Goal: Use online tool/utility: Utilize a website feature to perform a specific function

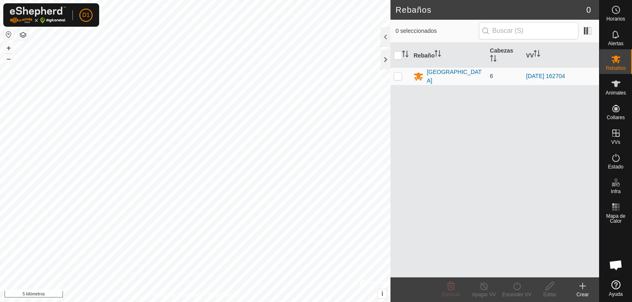
click at [7, 37] on button "button" at bounding box center [9, 35] width 10 height 10
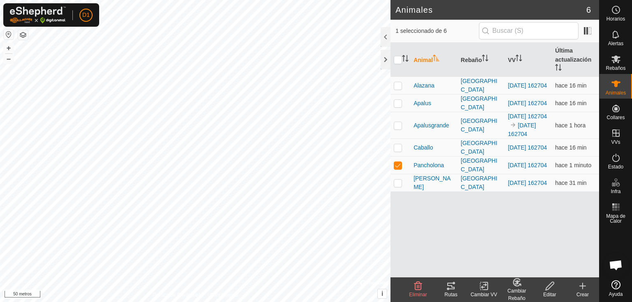
click at [451, 291] on div "Rutas" at bounding box center [450, 294] width 33 height 7
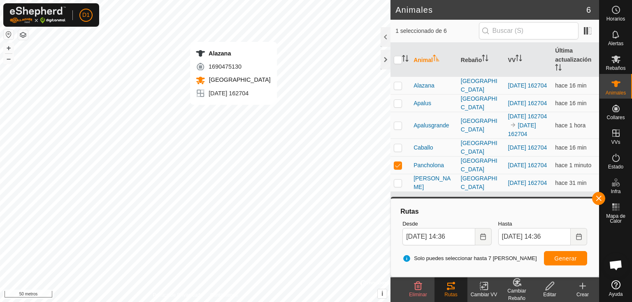
checkbox input "true"
checkbox input "false"
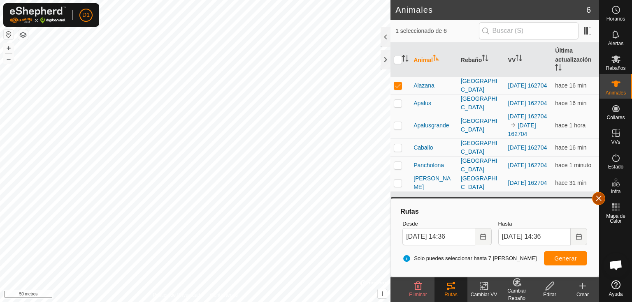
click at [597, 193] on button "button" at bounding box center [598, 198] width 13 height 13
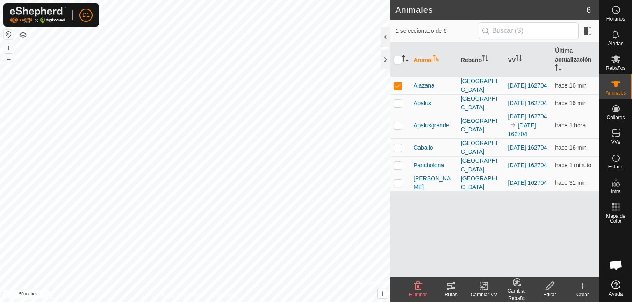
click at [450, 289] on icon at bounding box center [450, 286] width 7 height 7
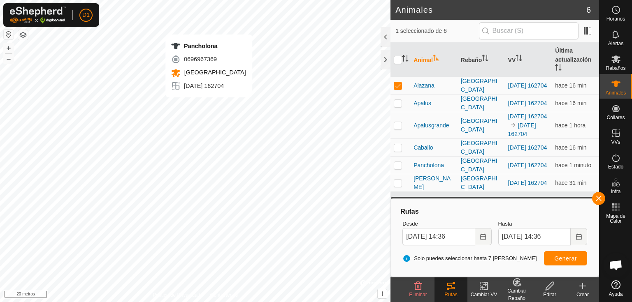
checkbox input "false"
checkbox input "true"
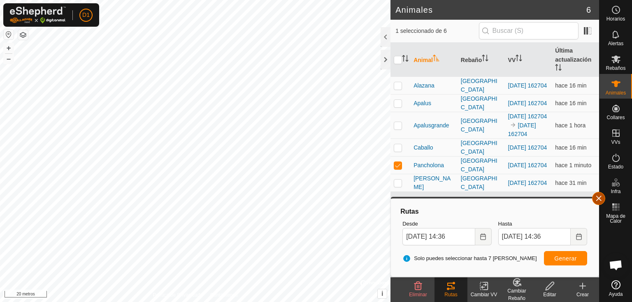
click at [602, 198] on button "button" at bounding box center [598, 198] width 13 height 13
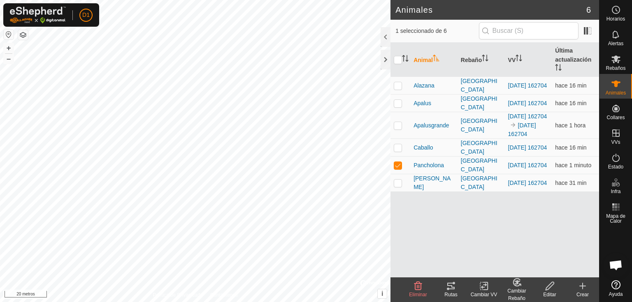
click at [449, 286] on icon at bounding box center [450, 286] width 7 height 7
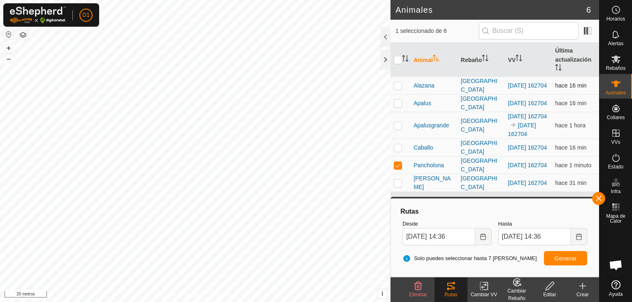
click at [394, 85] on p-checkbox at bounding box center [398, 85] width 8 height 7
checkbox input "true"
click at [569, 260] on font "Generar" at bounding box center [565, 258] width 23 height 7
